Goal: Check status: Check status

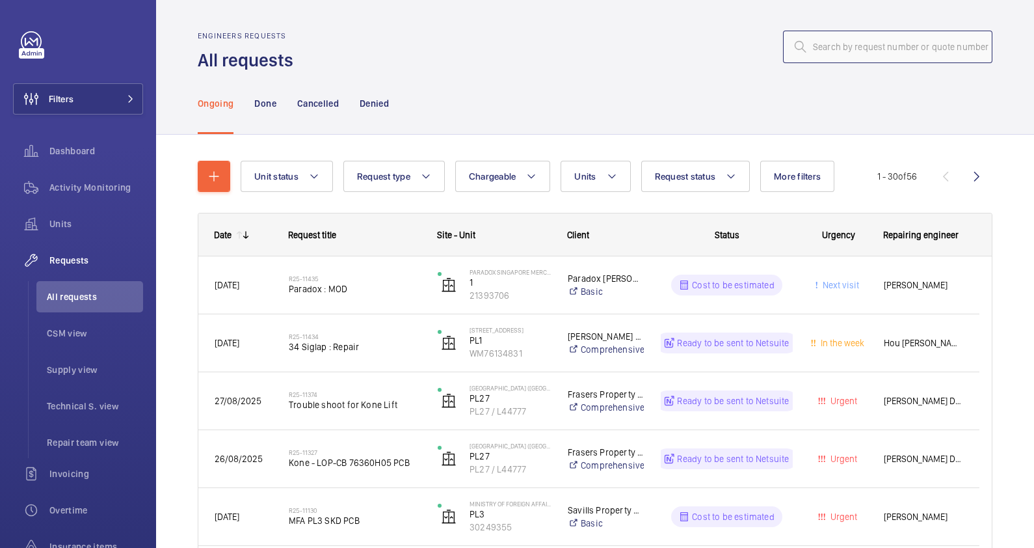
click at [830, 45] on input "text" at bounding box center [887, 47] width 209 height 33
paste input "R25-10854"
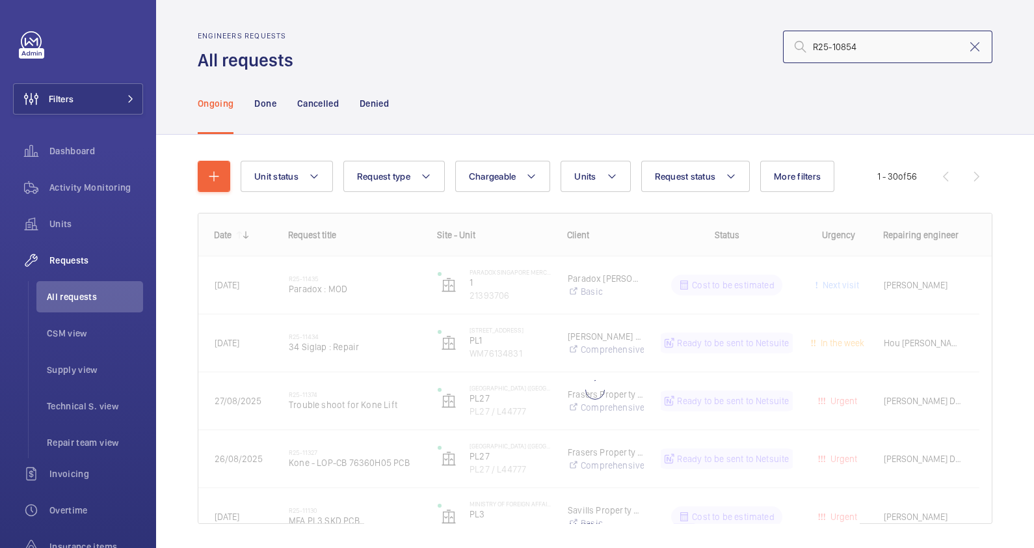
type input "R25-10854"
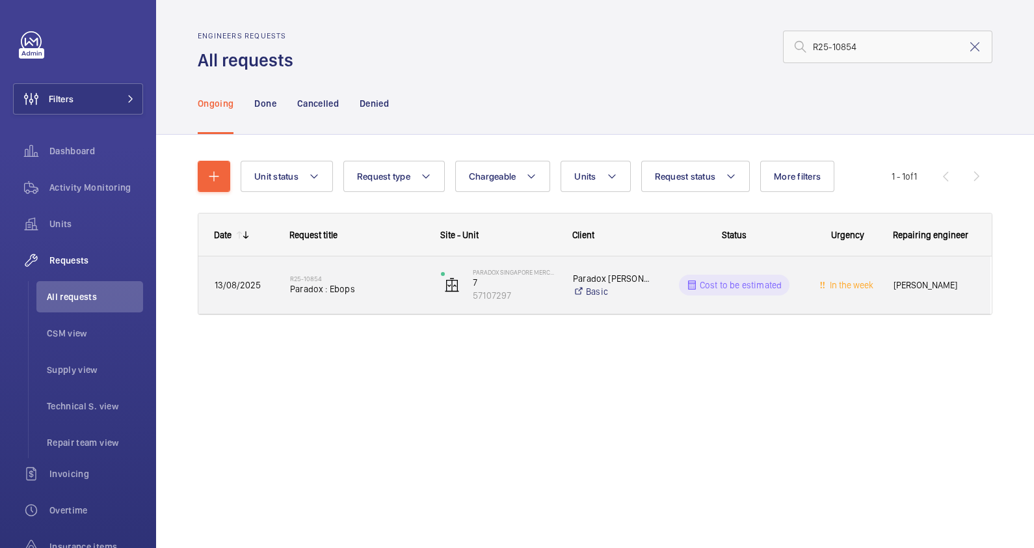
click at [373, 286] on span "Paradox : Ebops" at bounding box center [357, 288] width 134 height 13
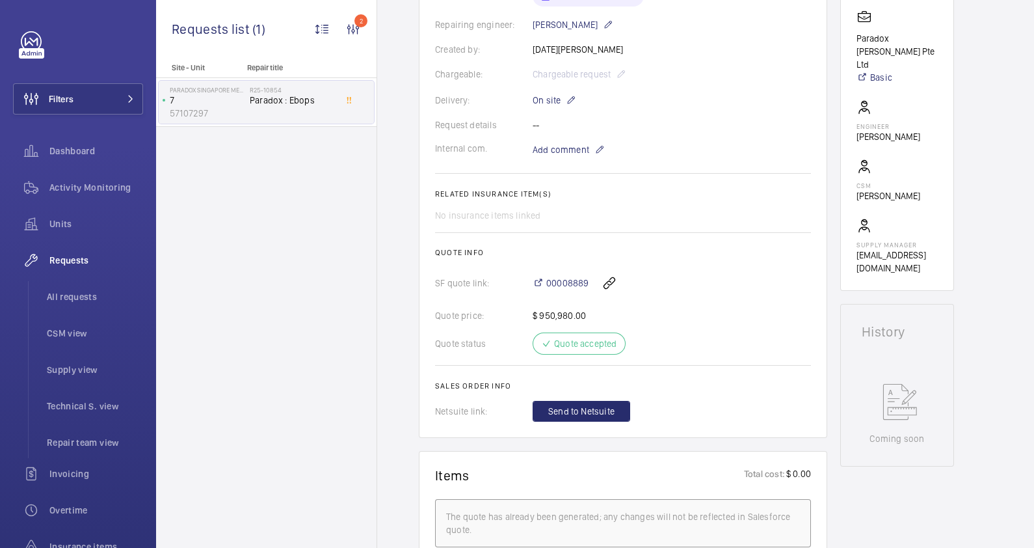
scroll to position [406, 0]
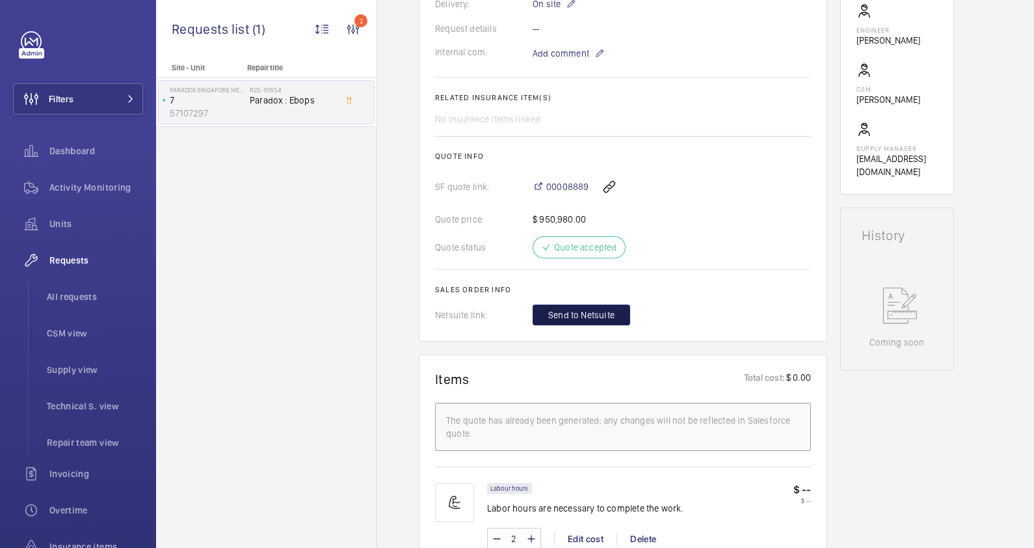
click at [591, 314] on span "Send to Netsuite" at bounding box center [581, 314] width 66 height 13
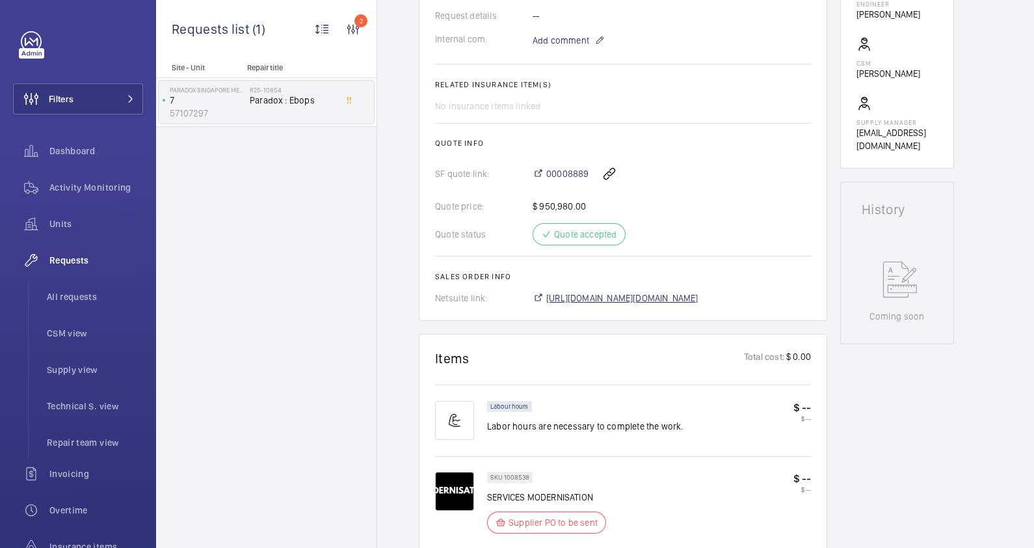
scroll to position [445, 0]
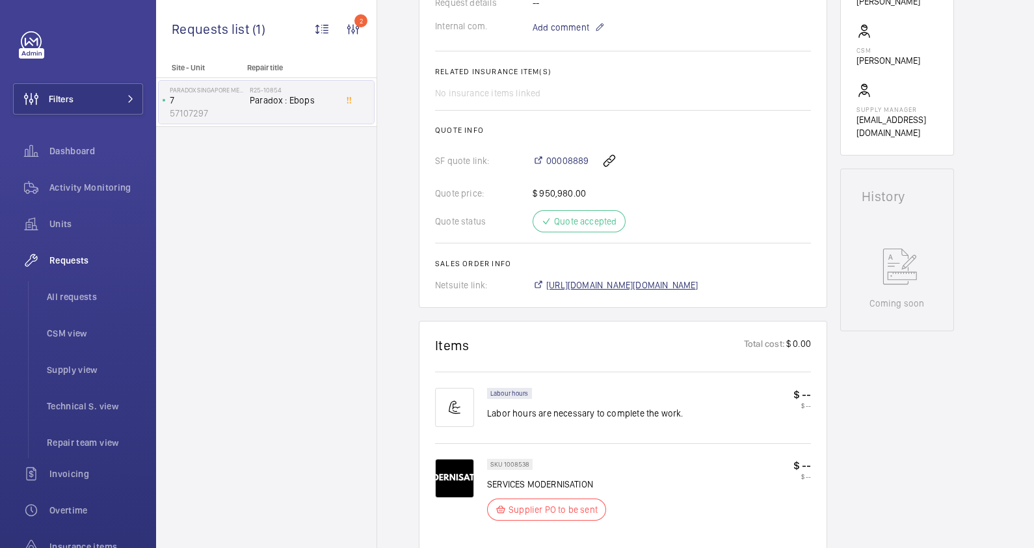
click at [631, 282] on span "[URL][DOMAIN_NAME][DOMAIN_NAME]" at bounding box center [622, 284] width 152 height 13
drag, startPoint x: 590, startPoint y: 155, endPoint x: 545, endPoint y: 159, distance: 45.0
click at [545, 159] on div "00008889" at bounding box center [672, 160] width 278 height 31
copy span "00008889"
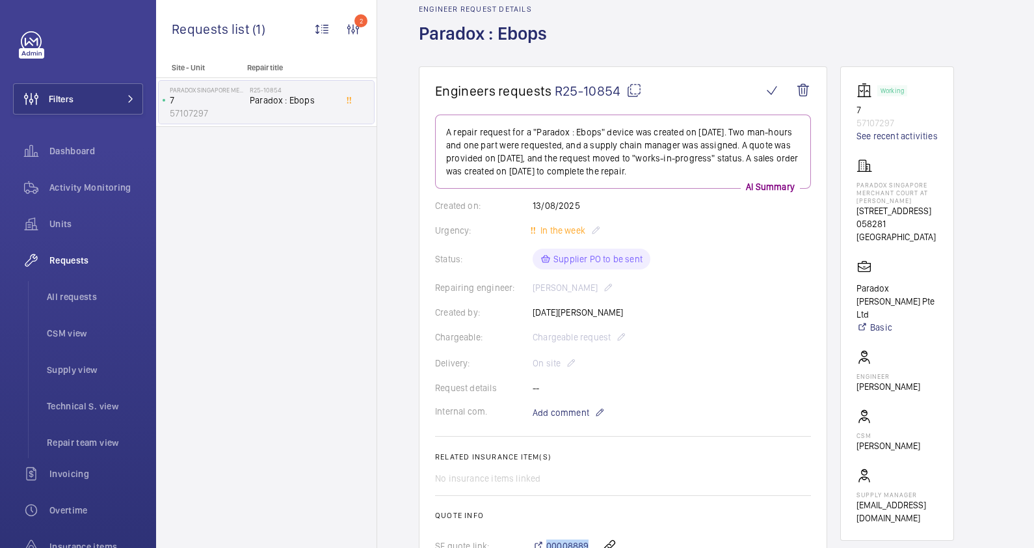
scroll to position [38, 0]
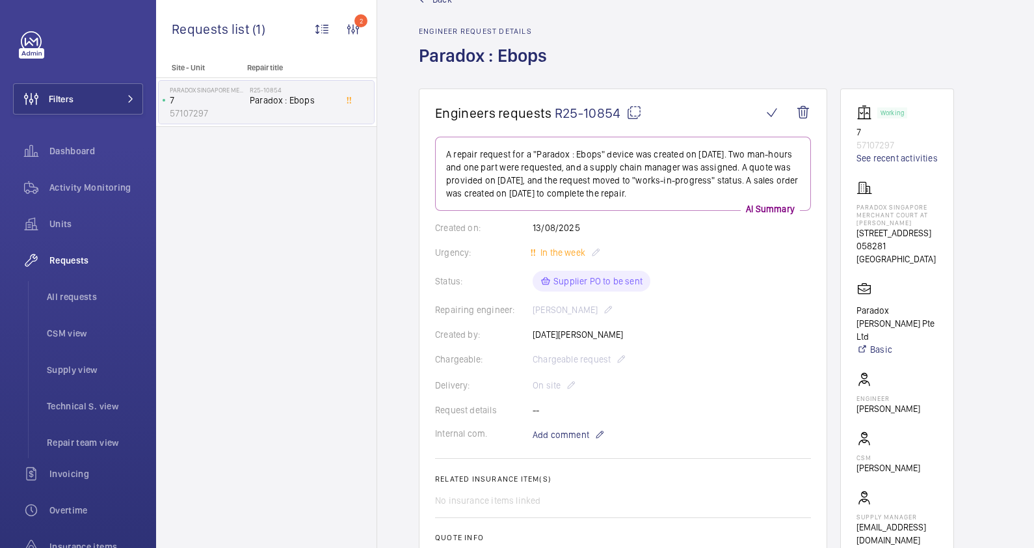
click at [884, 204] on p "Paradox Singapore Merchant Court at [PERSON_NAME]" at bounding box center [896, 214] width 81 height 23
drag, startPoint x: 888, startPoint y: 204, endPoint x: 838, endPoint y: 204, distance: 49.4
drag, startPoint x: 838, startPoint y: 204, endPoint x: 870, endPoint y: 202, distance: 32.0
drag, startPoint x: 870, startPoint y: 202, endPoint x: 902, endPoint y: 196, distance: 32.4
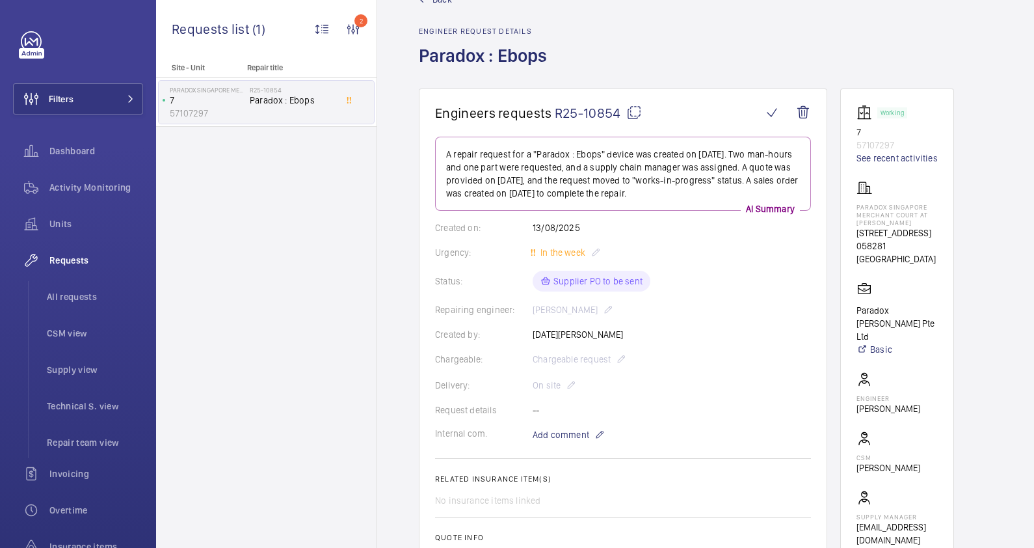
click at [902, 196] on div "Paradox Singapore Merchant Court at [PERSON_NAME] [STREET_ADDRESS]" at bounding box center [896, 222] width 81 height 85
drag, startPoint x: 887, startPoint y: 203, endPoint x: 856, endPoint y: 203, distance: 31.2
click at [856, 203] on p "Paradox Singapore Merchant Court at [PERSON_NAME]" at bounding box center [896, 214] width 81 height 23
copy p "Paradox"
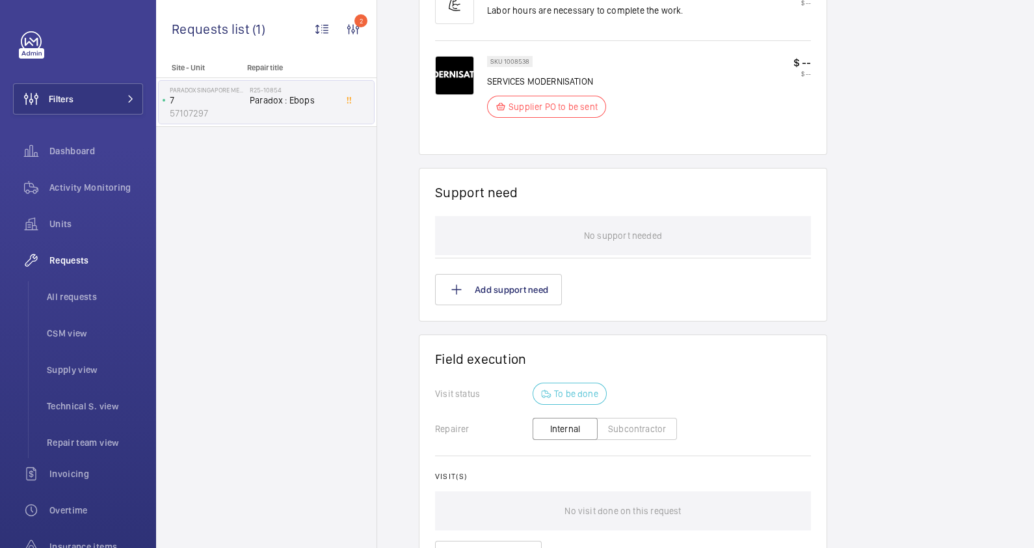
scroll to position [977, 0]
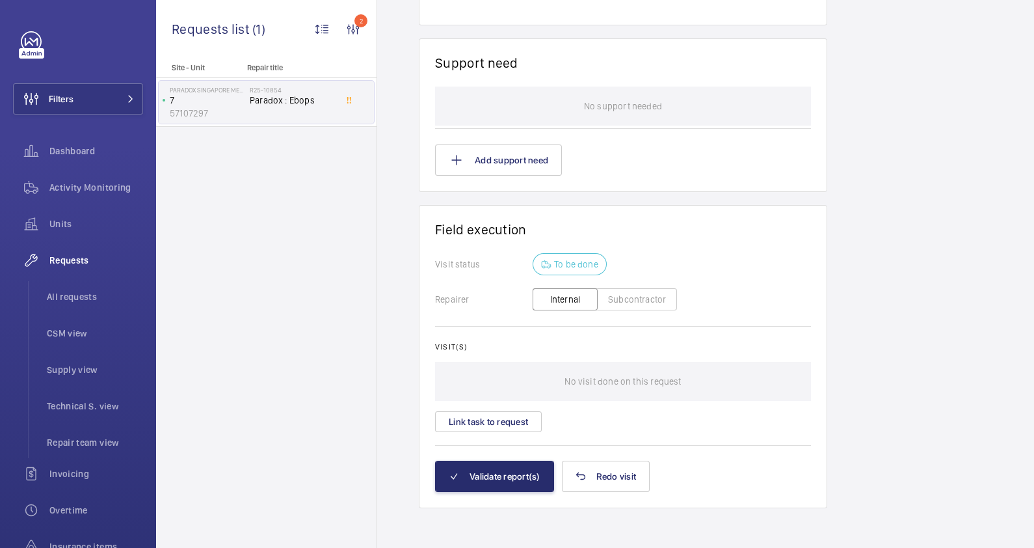
click at [645, 296] on button "Subcontractor" at bounding box center [637, 299] width 80 height 22
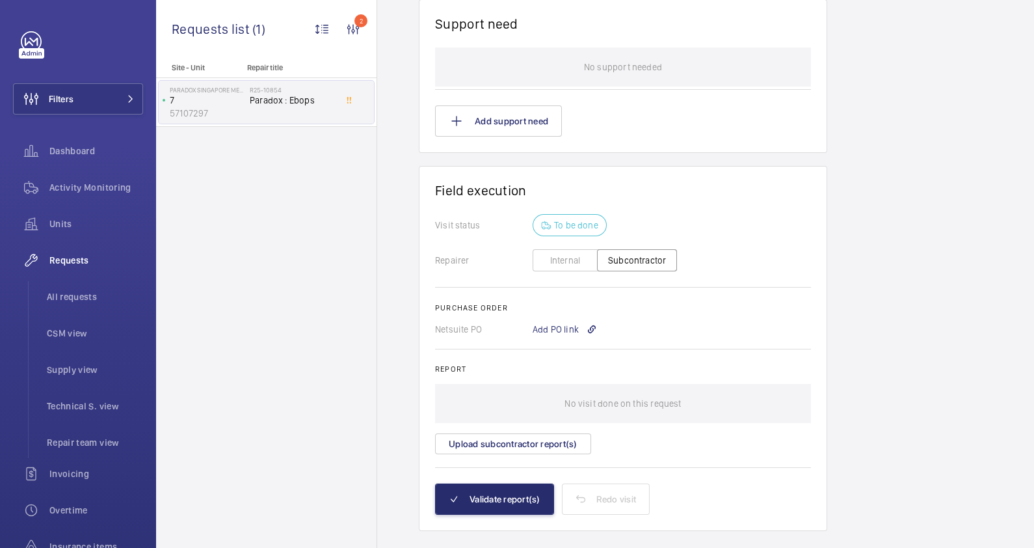
scroll to position [1029, 0]
click at [555, 329] on div "Add PO link" at bounding box center [565, 329] width 64 height 13
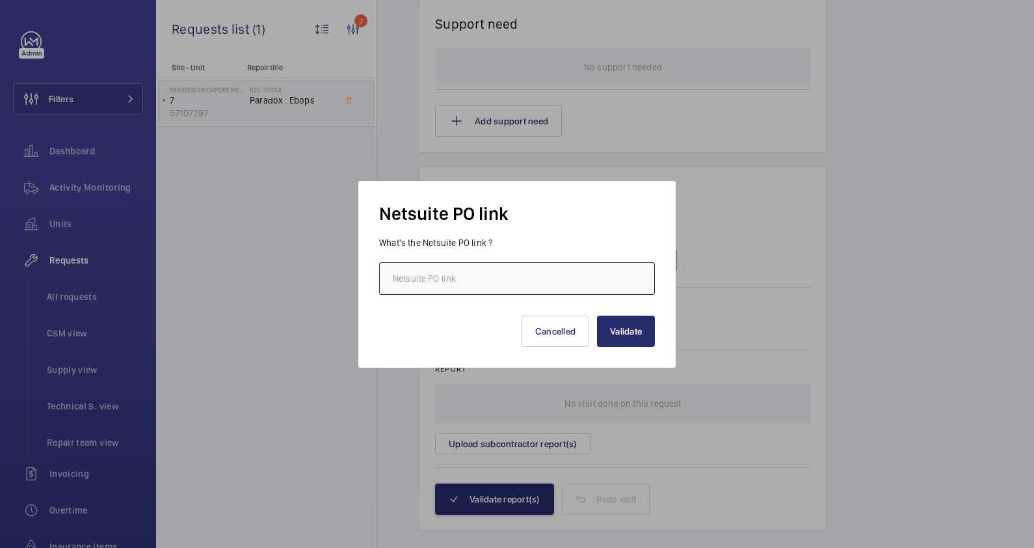
click at [501, 286] on input "text" at bounding box center [517, 278] width 276 height 33
paste input "[URL][DOMAIN_NAME][DOMAIN_NAME]"
type input "[URL][DOMAIN_NAME][DOMAIN_NAME]"
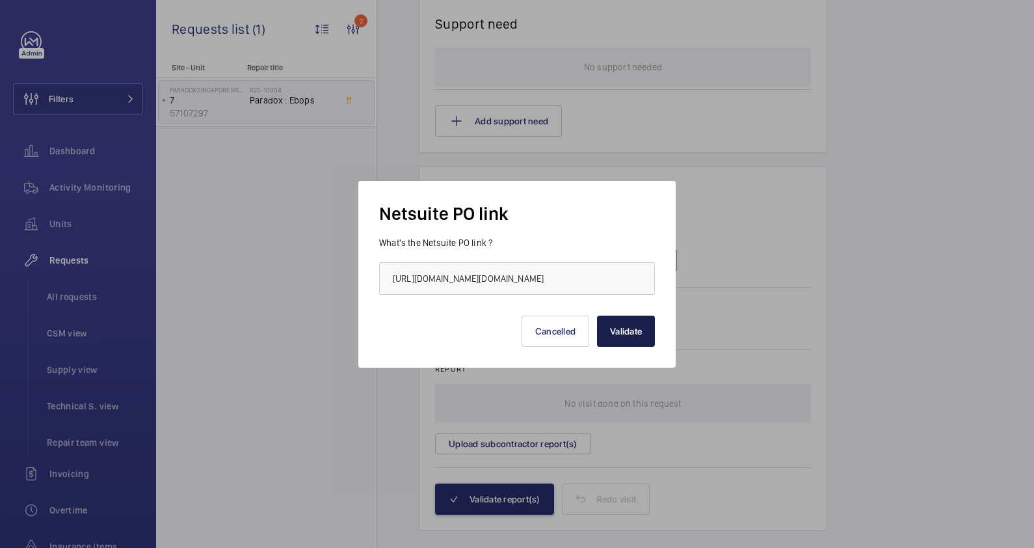
scroll to position [0, 0]
click at [633, 329] on button "Validate" at bounding box center [626, 330] width 58 height 31
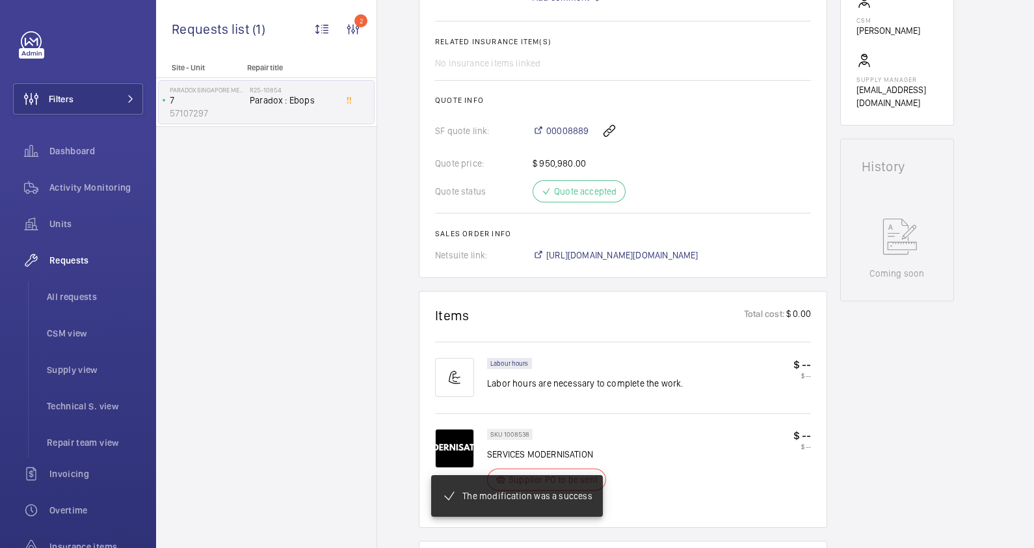
scroll to position [488, 0]
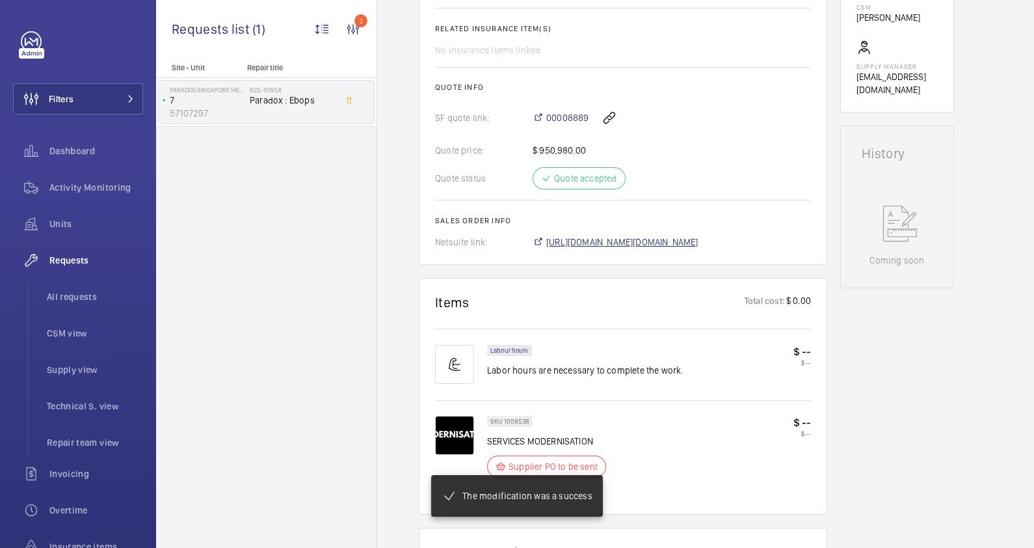
click at [687, 241] on span "[URL][DOMAIN_NAME][DOMAIN_NAME]" at bounding box center [622, 241] width 152 height 13
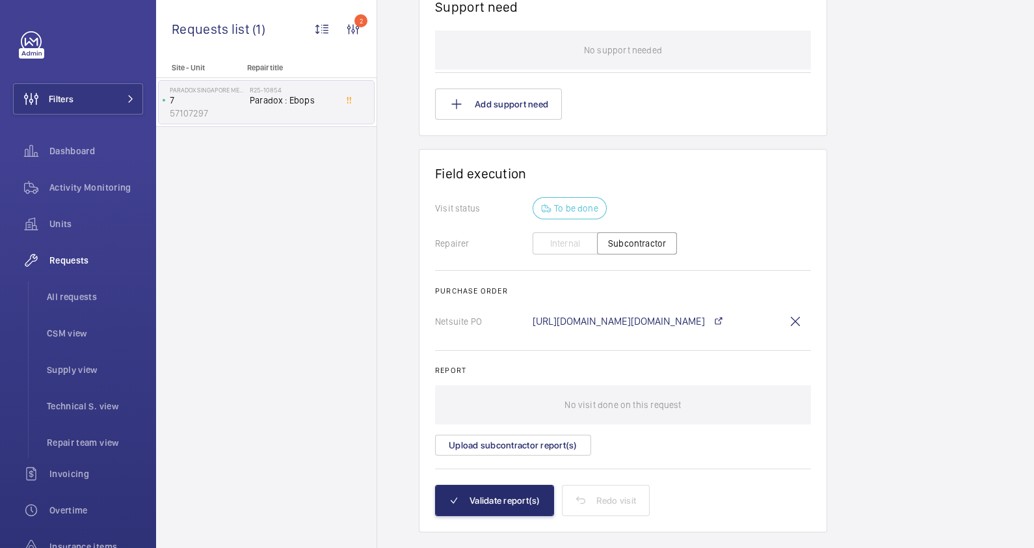
scroll to position [1057, 0]
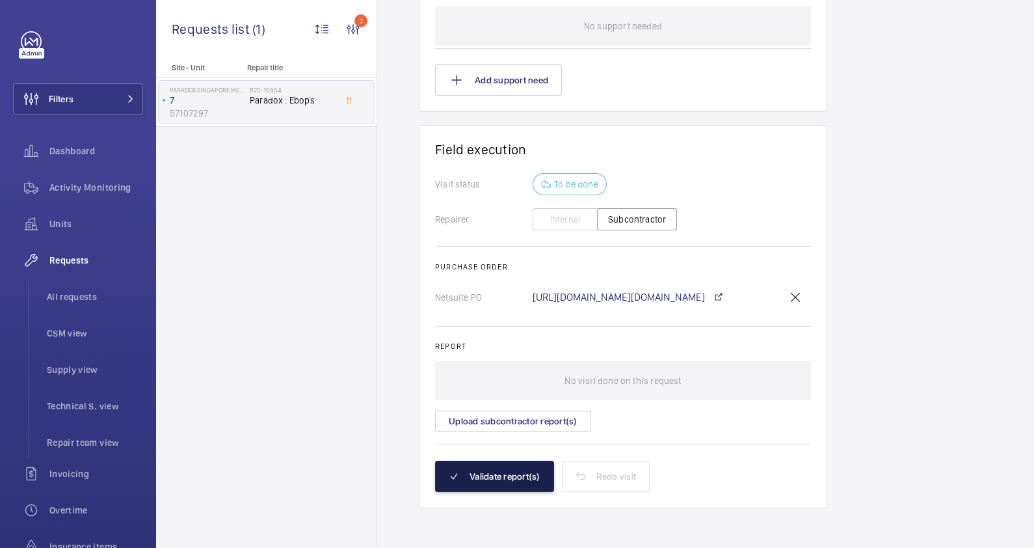
click at [488, 476] on button "Validate report(s)" at bounding box center [494, 475] width 119 height 31
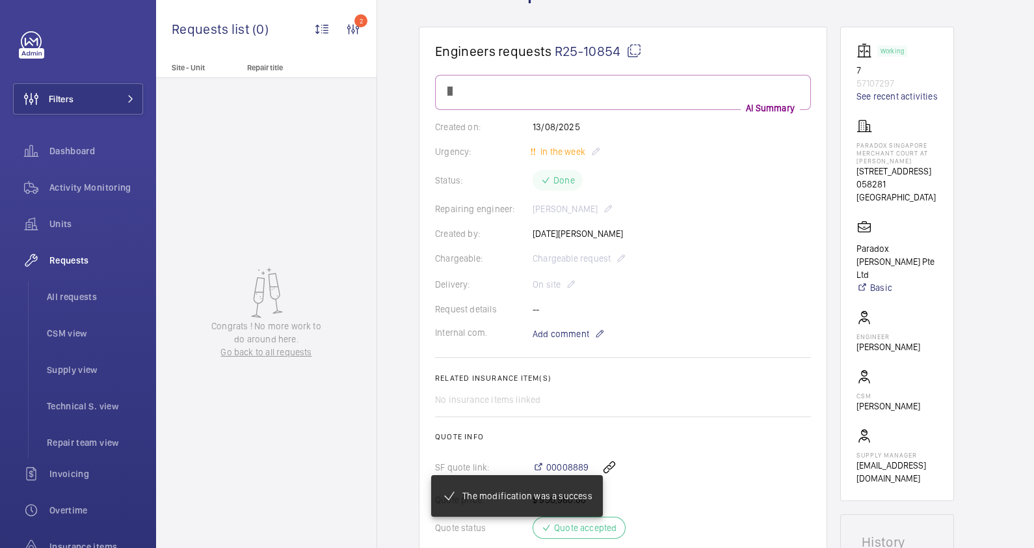
scroll to position [0, 0]
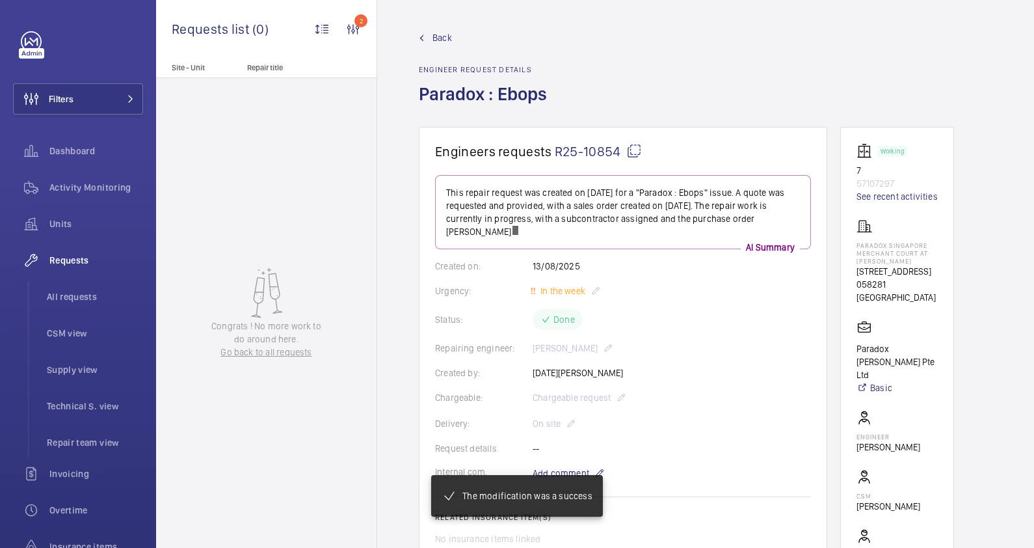
click at [434, 40] on span "Back" at bounding box center [442, 37] width 20 height 13
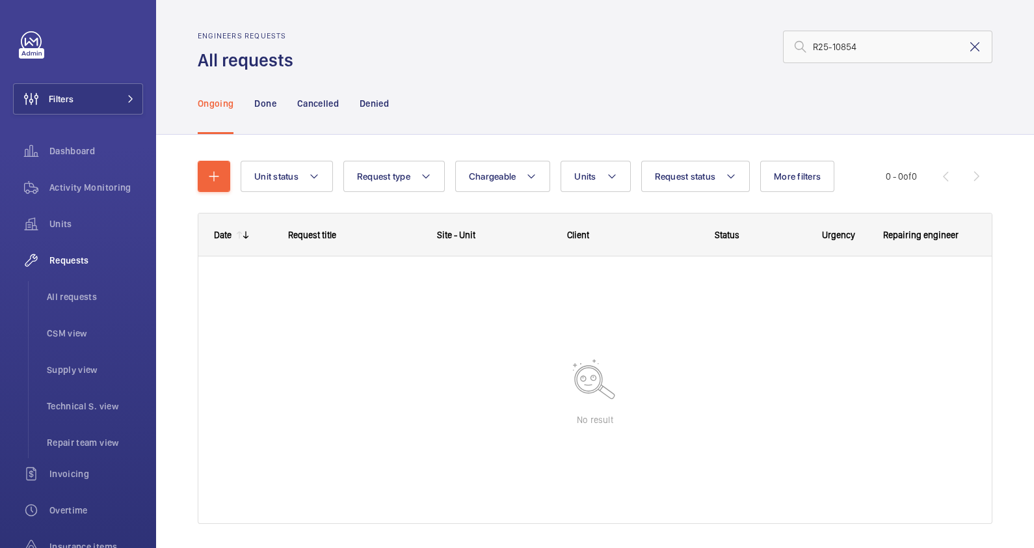
click at [967, 46] on mat-icon at bounding box center [975, 47] width 16 height 16
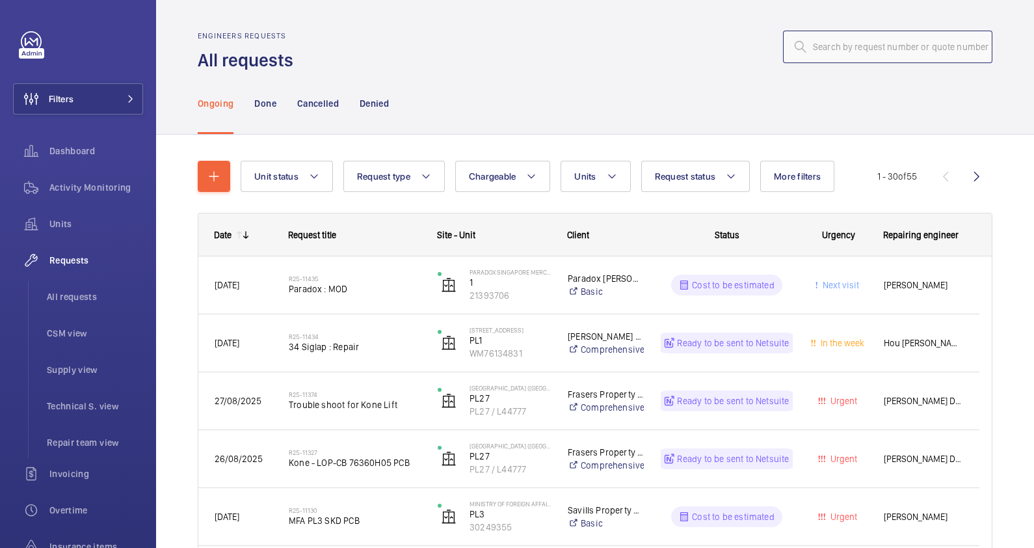
click at [827, 46] on input "text" at bounding box center [887, 47] width 209 height 33
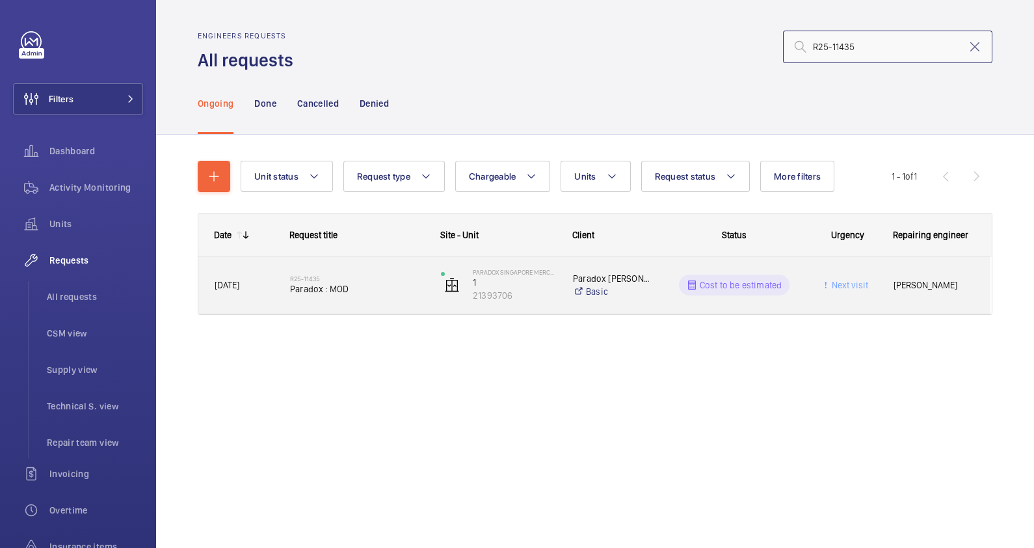
type input "R25-11435"
click at [402, 282] on span "Paradox : MOD" at bounding box center [357, 288] width 134 height 13
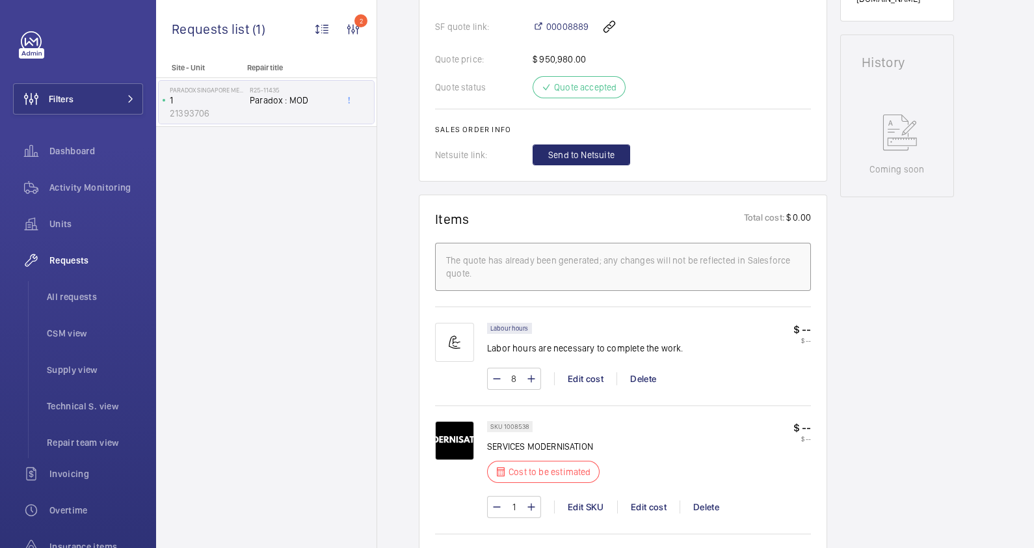
scroll to position [406, 0]
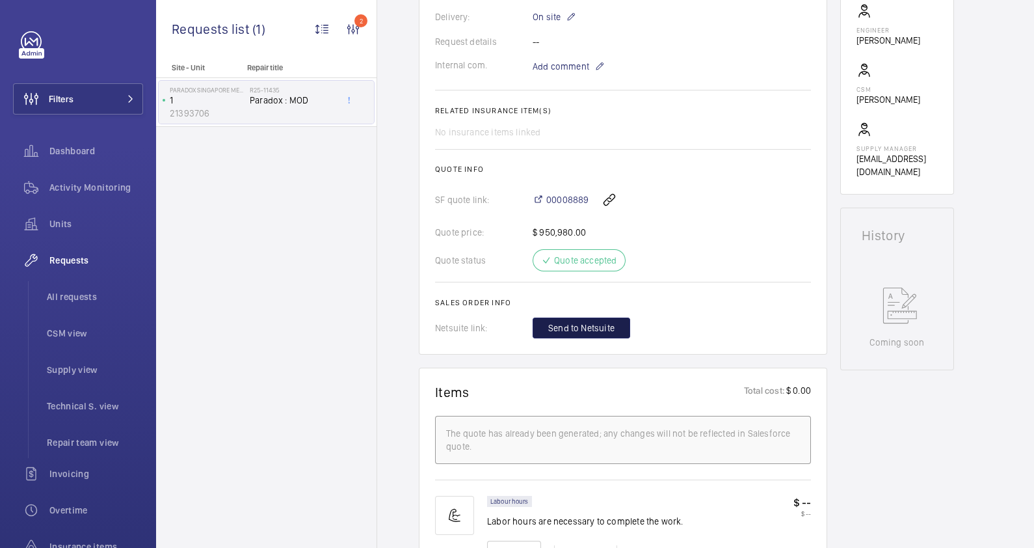
click at [587, 325] on span "Send to Netsuite" at bounding box center [581, 327] width 66 height 13
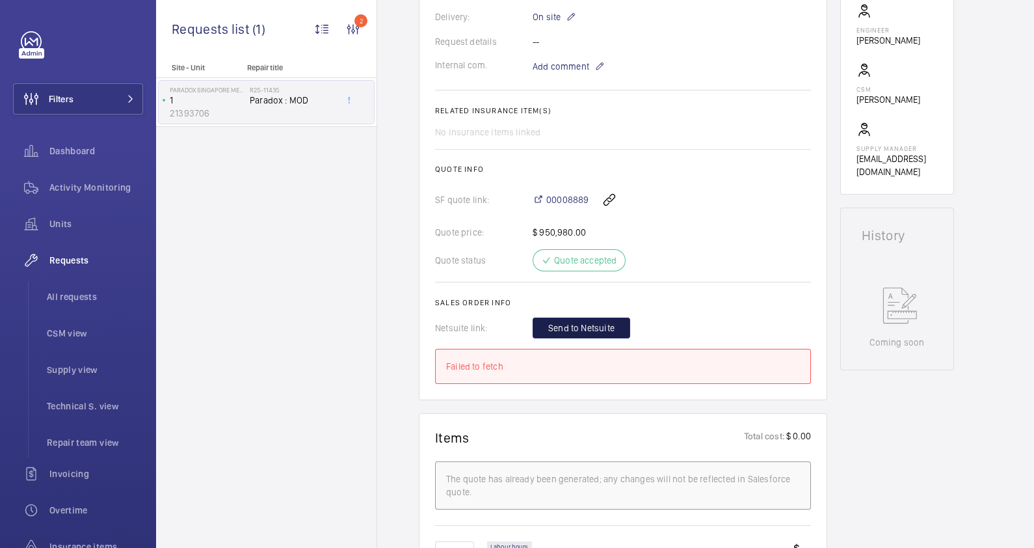
click at [568, 322] on span "Send to Netsuite" at bounding box center [581, 327] width 66 height 13
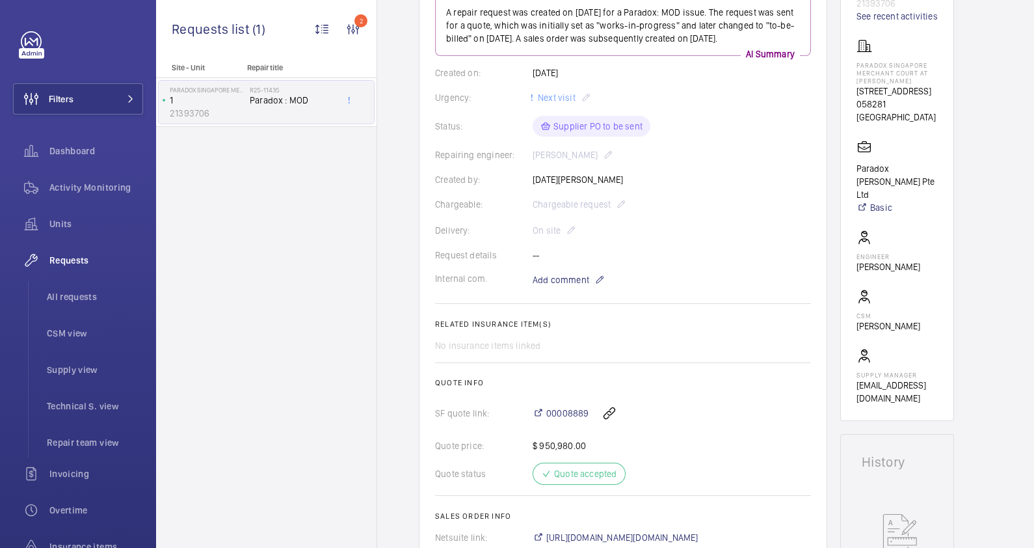
scroll to position [325, 0]
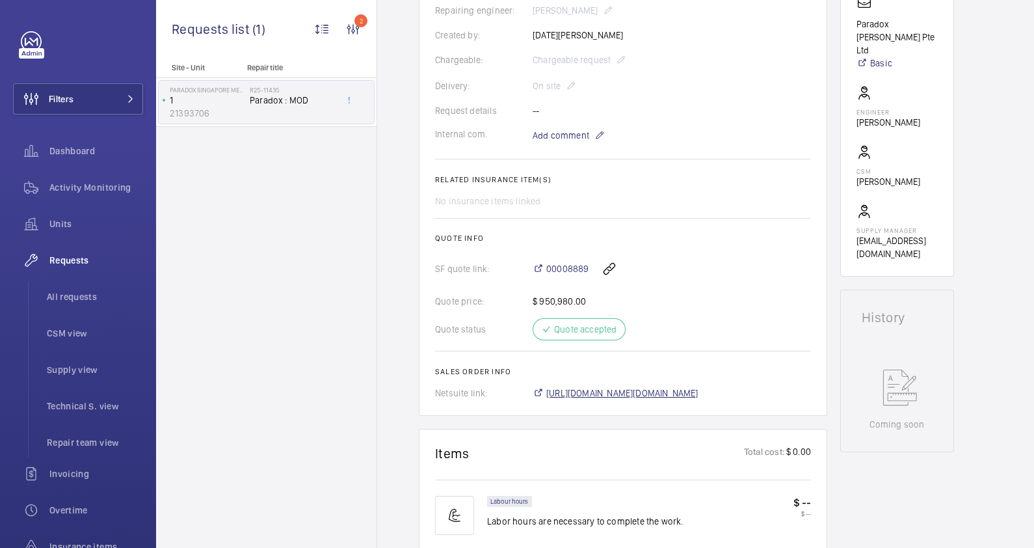
click at [652, 390] on span "[URL][DOMAIN_NAME][DOMAIN_NAME]" at bounding box center [622, 392] width 152 height 13
